Goal: Information Seeking & Learning: Learn about a topic

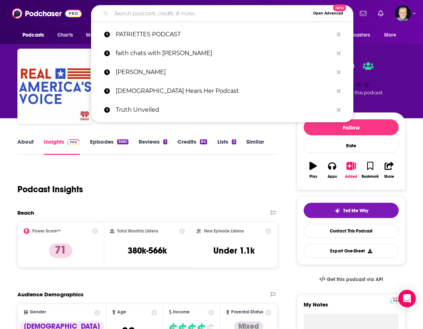
click at [196, 11] on input "Search podcasts, credits, & more..." at bounding box center [210, 14] width 199 height 12
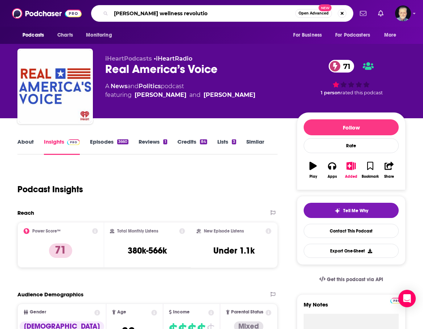
type input "dr. hotze's wellness revolution"
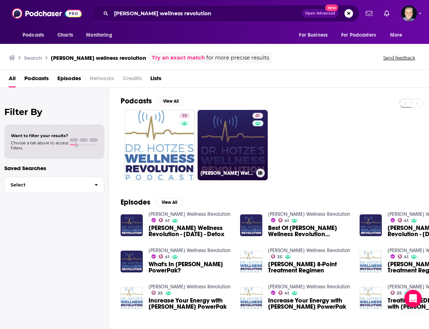
click at [235, 137] on link "41 Dr. Hotze's Wellness Revolution" at bounding box center [233, 145] width 70 height 70
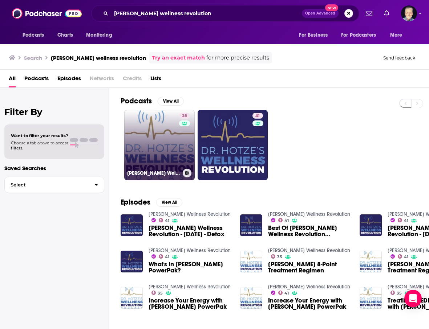
click at [155, 151] on link "35 Dr. Hotze's Wellness Revolution" at bounding box center [159, 145] width 70 height 70
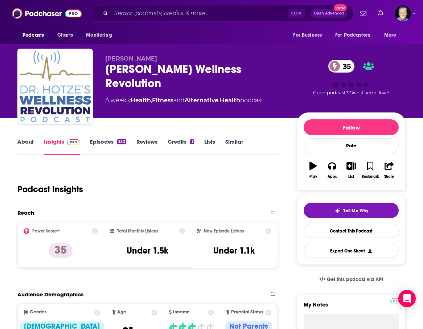
click at [101, 143] on link "Episodes 330" at bounding box center [108, 146] width 36 height 17
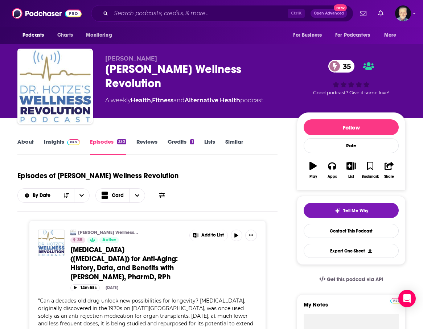
scroll to position [36, 0]
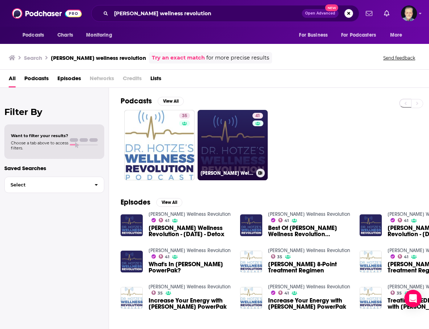
click at [211, 137] on link "41 Dr. Hotze's Wellness Revolution" at bounding box center [233, 145] width 70 height 70
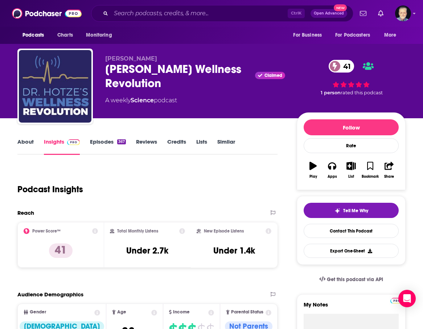
click at [99, 143] on link "Episodes 367" at bounding box center [108, 146] width 36 height 17
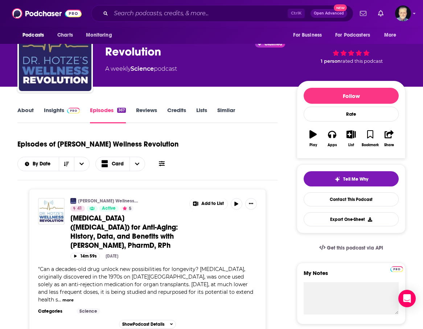
scroll to position [73, 0]
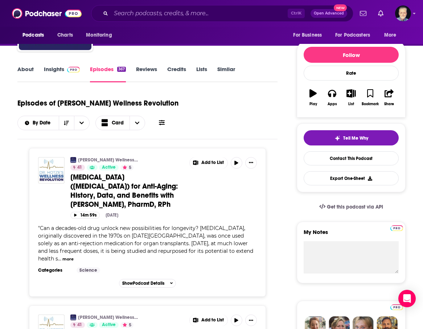
click at [49, 68] on link "Insights" at bounding box center [62, 74] width 36 height 17
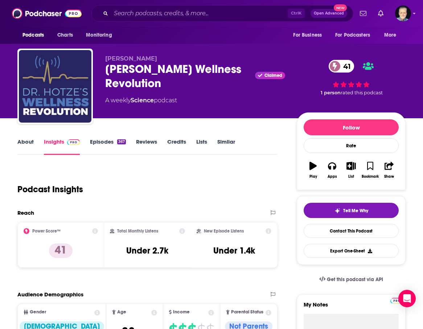
click at [20, 141] on link "About" at bounding box center [25, 146] width 16 height 17
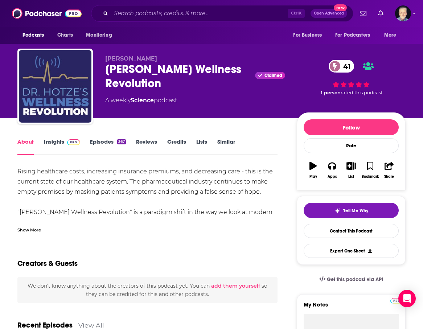
click at [29, 230] on div "Show More" at bounding box center [29, 229] width 24 height 7
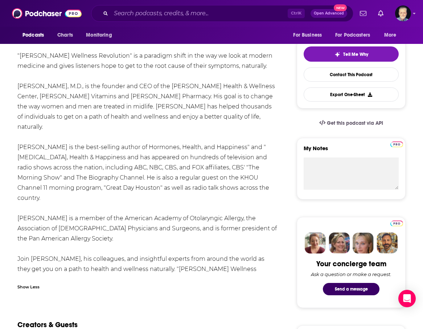
scroll to position [218, 0]
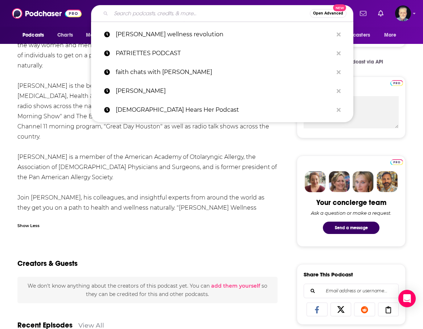
click at [161, 12] on input "Search podcasts, credits, & more..." at bounding box center [210, 14] width 199 height 12
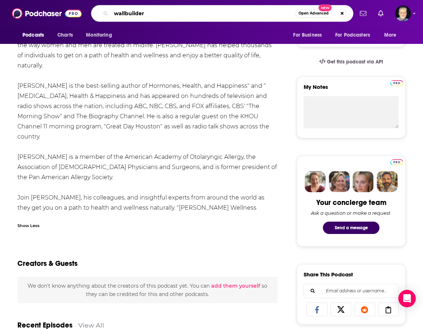
type input "wallbuilders"
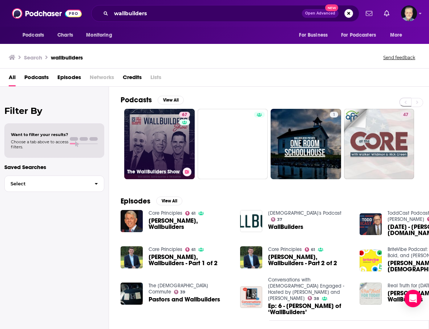
click at [168, 144] on link "67 The WallBuilders Show" at bounding box center [159, 144] width 70 height 70
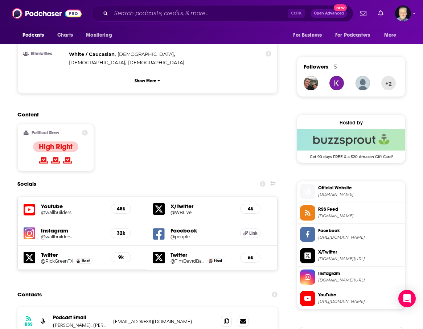
scroll to position [436, 0]
